Goal: Information Seeking & Learning: Learn about a topic

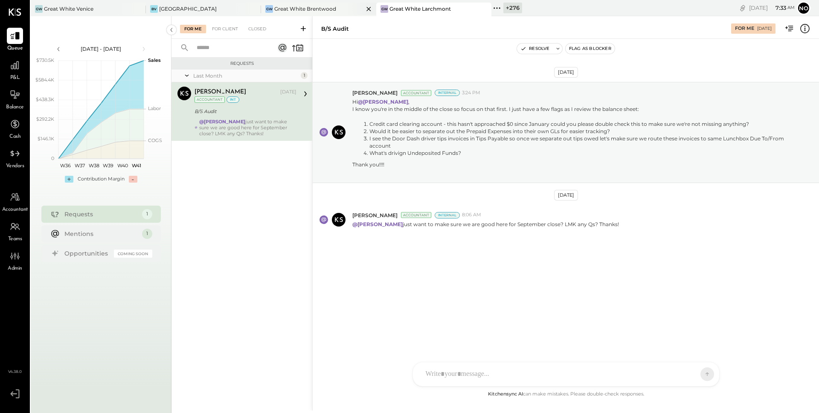
click at [330, 9] on div "Great White Brentwood" at bounding box center [305, 8] width 62 height 7
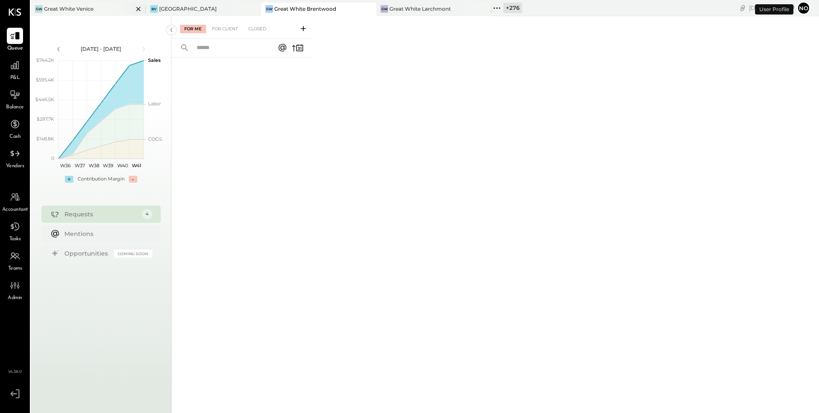
click at [104, 12] on div "GW Great White Venice" at bounding box center [82, 9] width 102 height 8
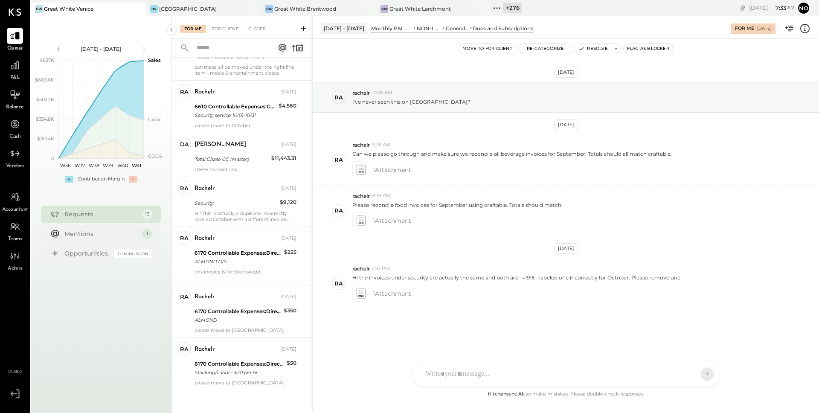
scroll to position [402, 0]
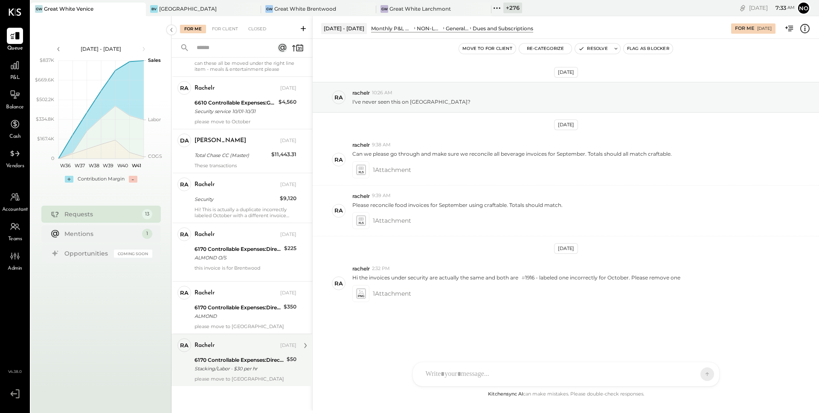
click at [224, 365] on div "Stacking/Labor - $30 per hr" at bounding box center [240, 368] width 90 height 9
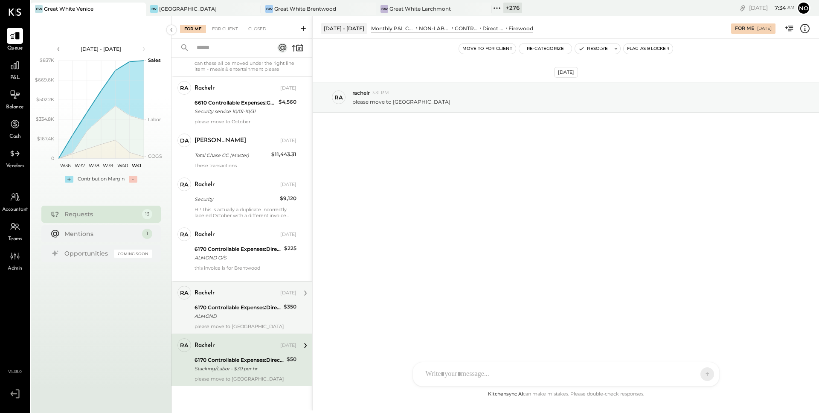
click at [234, 316] on div "ALMOND" at bounding box center [238, 316] width 87 height 9
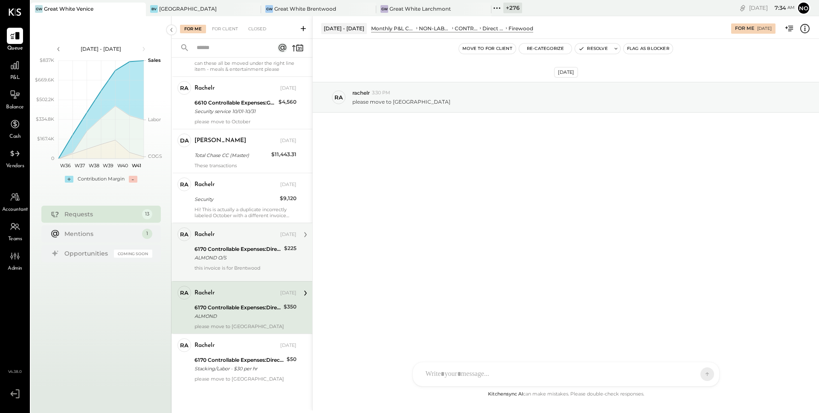
click at [235, 261] on div "ALMOND O/S" at bounding box center [238, 257] width 87 height 9
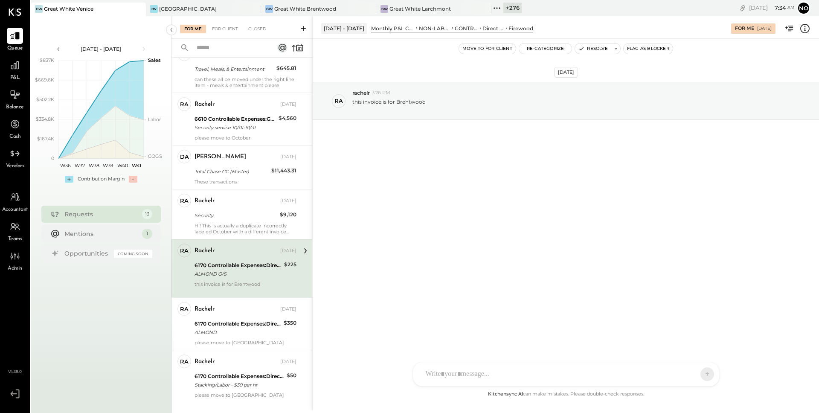
scroll to position [376, 0]
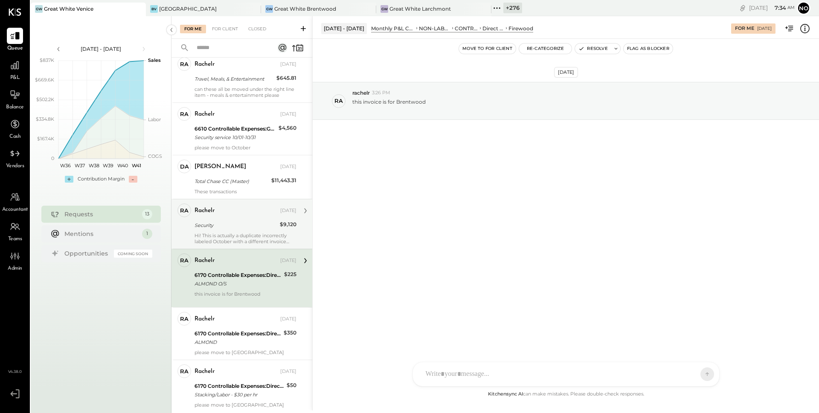
click at [233, 230] on div "rachelr [DATE] Security $9,120 Hi! This is actually a duplicate incorrectly lab…" at bounding box center [246, 223] width 102 height 41
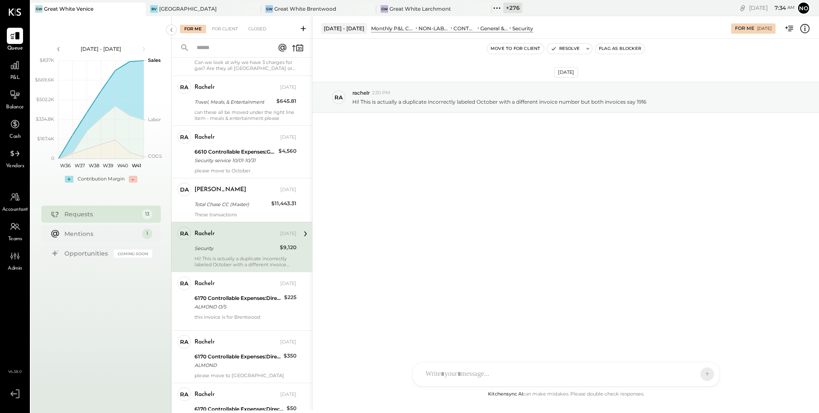
scroll to position [350, 0]
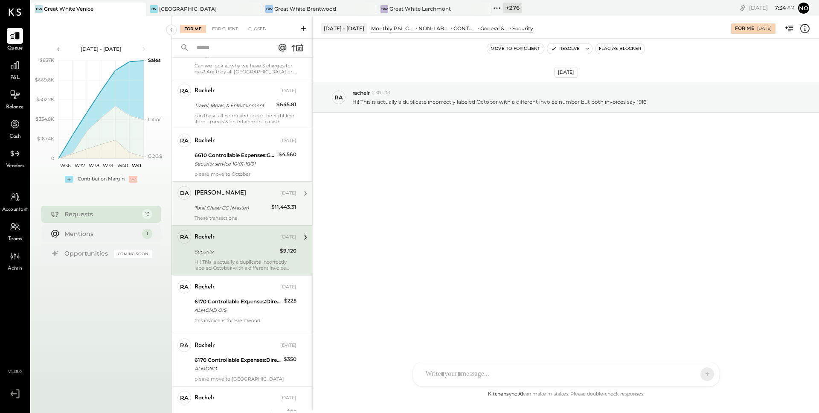
click at [232, 213] on div "[PERSON_NAME] [DATE] Total Chase CC (Master) $11,443.31 These transactions" at bounding box center [246, 203] width 102 height 35
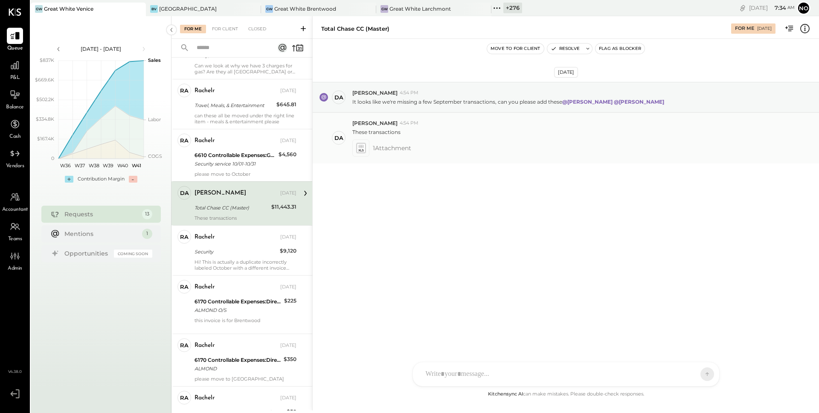
click at [360, 149] on icon at bounding box center [360, 148] width 9 height 10
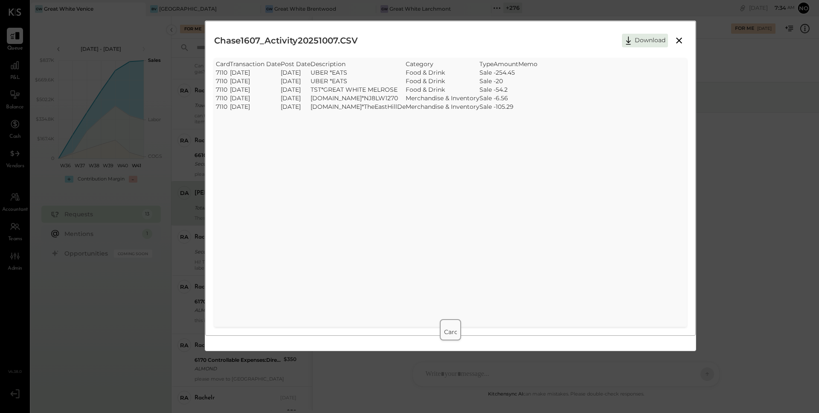
click at [679, 42] on icon at bounding box center [679, 40] width 10 height 10
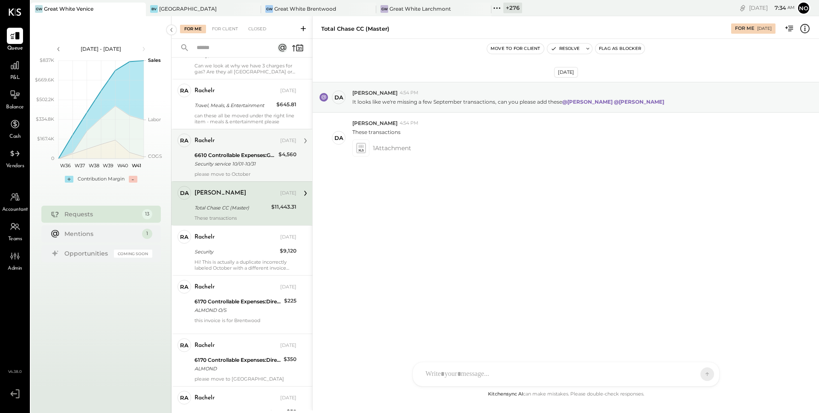
click at [252, 163] on div "Security service 10/01-10/31" at bounding box center [235, 164] width 81 height 9
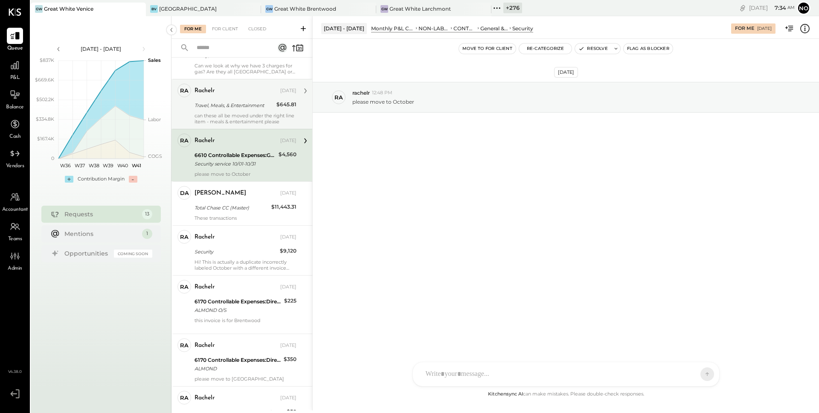
click at [239, 102] on div "Travel, Meals, & Entertainment" at bounding box center [234, 105] width 79 height 9
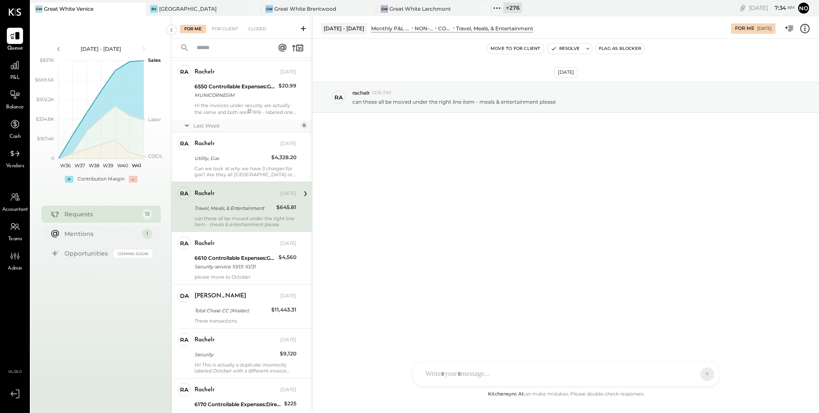
scroll to position [245, 0]
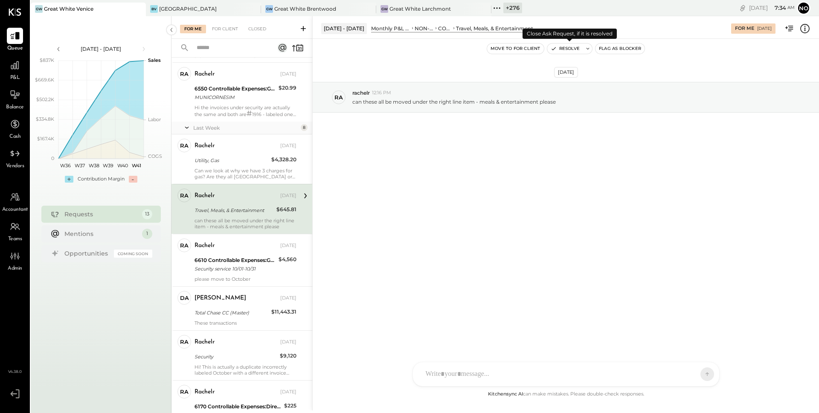
click at [581, 49] on button "Resolve" at bounding box center [565, 49] width 36 height 10
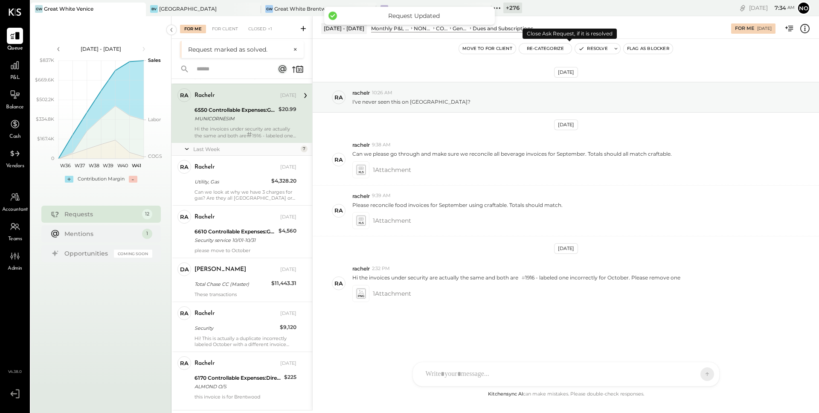
scroll to position [102, 0]
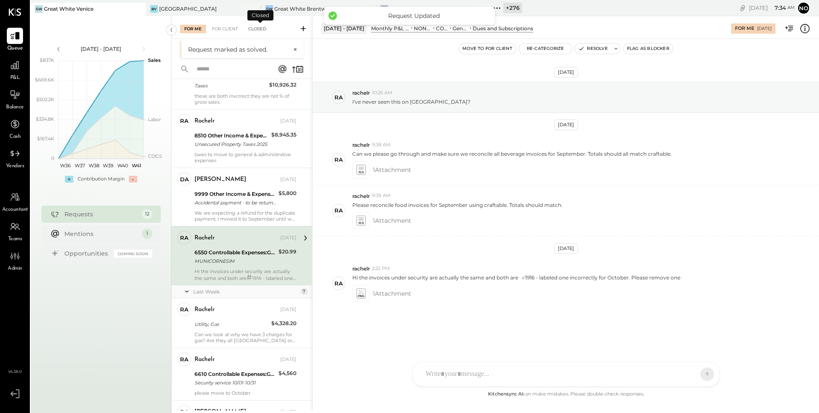
click at [261, 30] on div "Closed" at bounding box center [257, 29] width 26 height 9
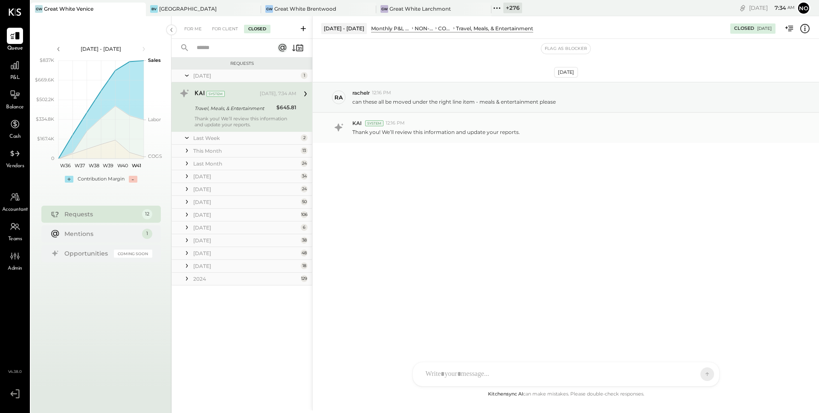
click at [464, 127] on div "Thank you! We’ll review this information and update your reports." at bounding box center [582, 131] width 460 height 9
click at [557, 370] on div "R rachelr DA [PERSON_NAME] S samt S samc J [PERSON_NAME] T [PERSON_NAME] NB [PE…" at bounding box center [566, 350] width 307 height 71
click at [674, 373] on span "REOPEN" at bounding box center [675, 374] width 24 height 7
click at [699, 374] on icon at bounding box center [700, 374] width 8 height 9
click at [557, 335] on div at bounding box center [565, 338] width 289 height 34
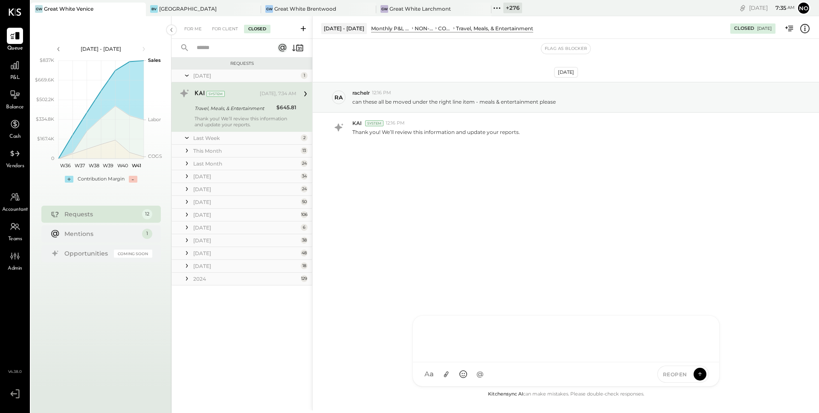
click at [437, 332] on div at bounding box center [565, 338] width 289 height 34
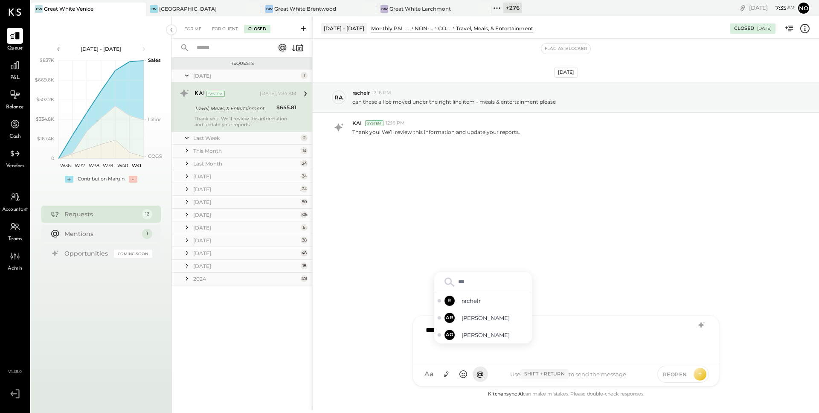
type input "****"
click at [461, 334] on div "R rachelr" at bounding box center [483, 334] width 98 height 17
click at [386, 28] on div "Monthly P&L Comparison" at bounding box center [390, 28] width 39 height 7
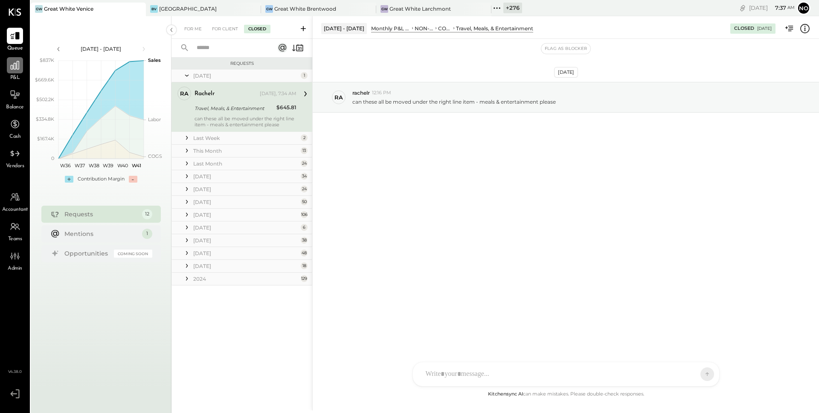
click at [15, 67] on icon at bounding box center [14, 65] width 11 height 11
